Goal: Information Seeking & Learning: Understand process/instructions

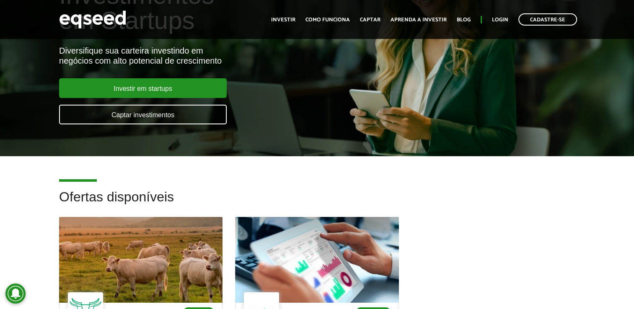
scroll to position [84, 0]
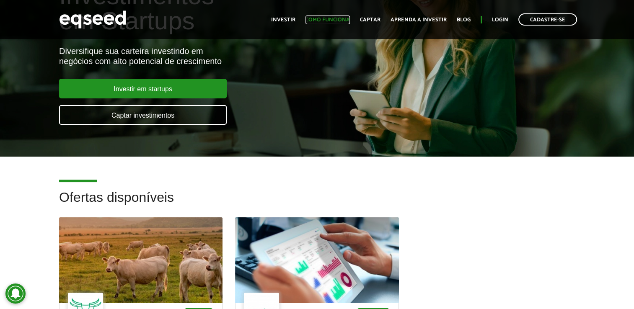
click at [322, 19] on link "Como funciona" at bounding box center [327, 19] width 44 height 5
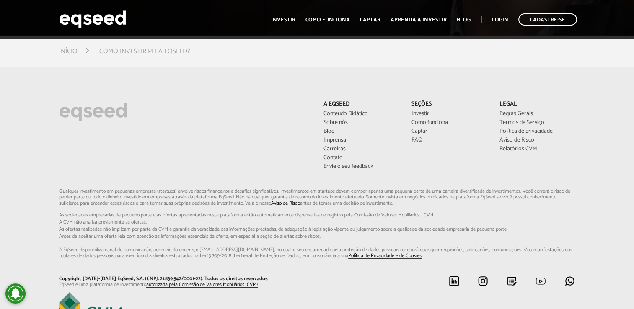
scroll to position [2084, 0]
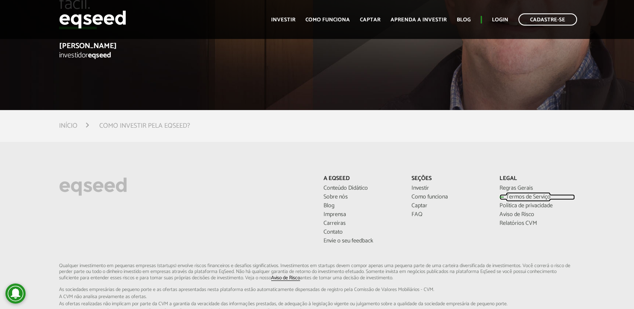
click at [510, 195] on link "Termos de Serviço" at bounding box center [536, 197] width 75 height 6
